Goal: Task Accomplishment & Management: Use online tool/utility

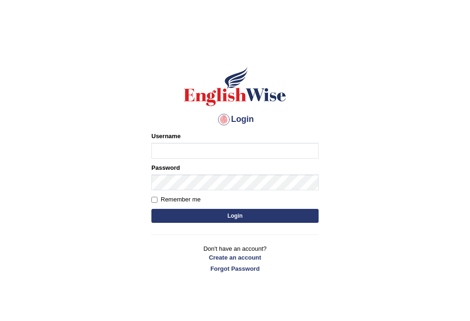
click at [178, 149] on input "Username" at bounding box center [234, 151] width 167 height 16
click at [200, 151] on input "engli" at bounding box center [234, 151] width 167 height 16
drag, startPoint x: 200, startPoint y: 151, endPoint x: 147, endPoint y: 151, distance: 53.0
click at [147, 151] on div "Login Please fix the following errors: Username engli Password Remember me Logi…" at bounding box center [235, 169] width 183 height 233
type input "pujap_parramatta"
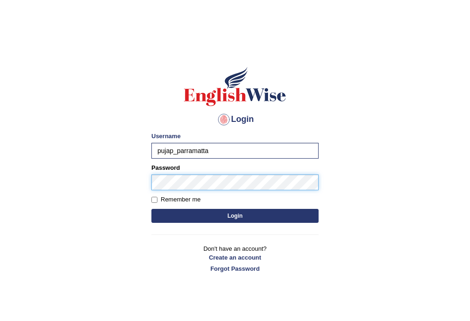
click at [151, 209] on button "Login" at bounding box center [234, 216] width 167 height 14
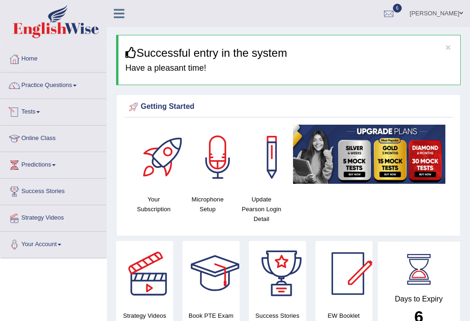
click at [39, 113] on link "Tests" at bounding box center [53, 110] width 106 height 23
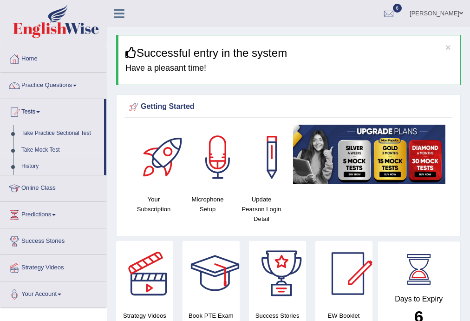
click at [50, 150] on link "Take Mock Test" at bounding box center [60, 150] width 87 height 17
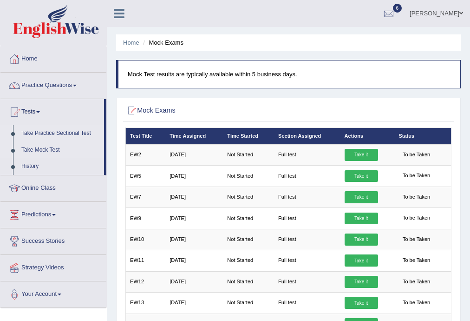
click at [55, 130] on link "Take Practice Sectional Test" at bounding box center [60, 133] width 87 height 17
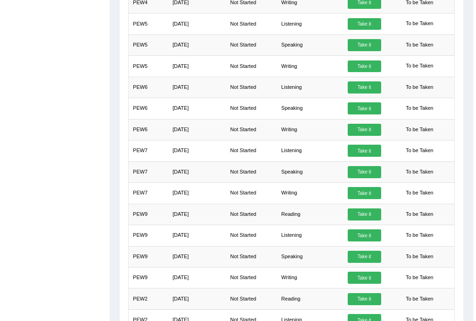
scroll to position [334, 0]
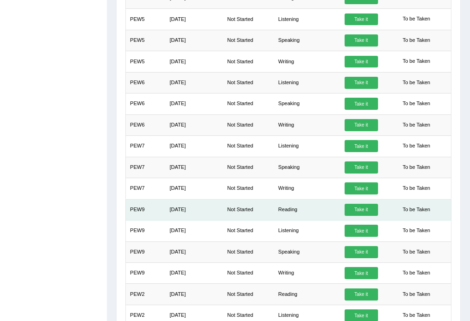
click at [360, 205] on link "Take it" at bounding box center [361, 209] width 33 height 12
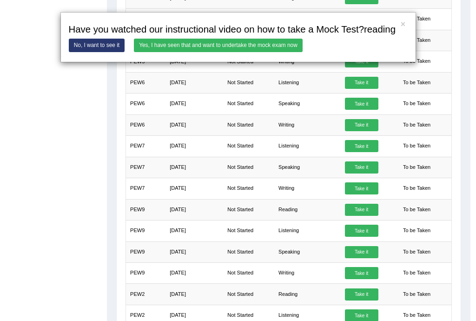
click at [239, 42] on link "Yes, I have seen that and want to undertake the mock exam now" at bounding box center [218, 45] width 169 height 13
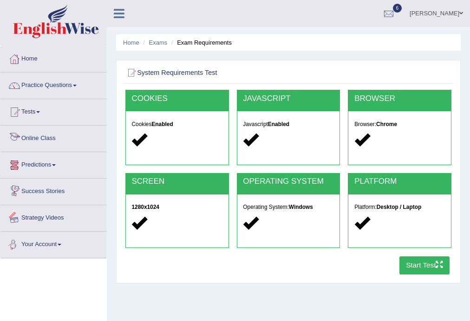
click at [411, 264] on button "Start Test" at bounding box center [424, 265] width 51 height 18
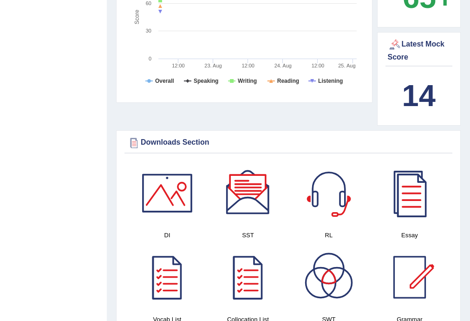
scroll to position [372, 0]
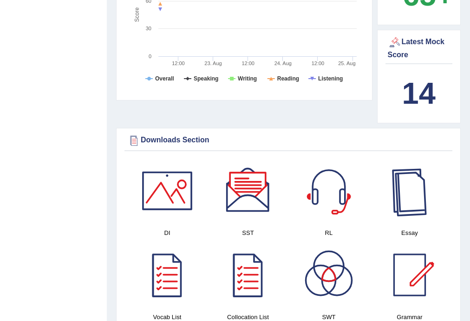
click at [405, 199] on div at bounding box center [409, 190] width 65 height 65
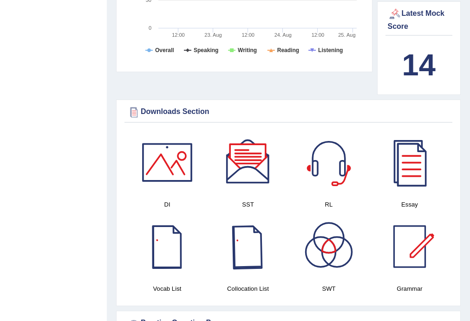
scroll to position [446, 0]
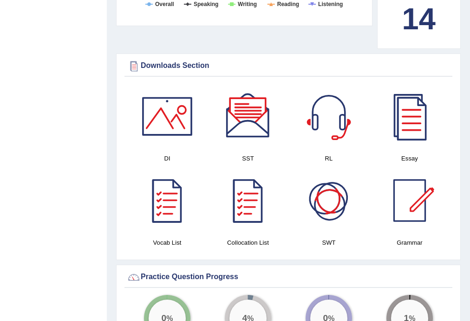
click at [321, 197] on div at bounding box center [328, 200] width 65 height 65
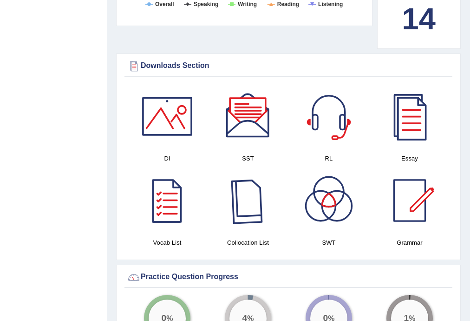
click at [252, 209] on div at bounding box center [248, 200] width 65 height 65
